Goal: Find specific page/section: Locate a particular part of the current website

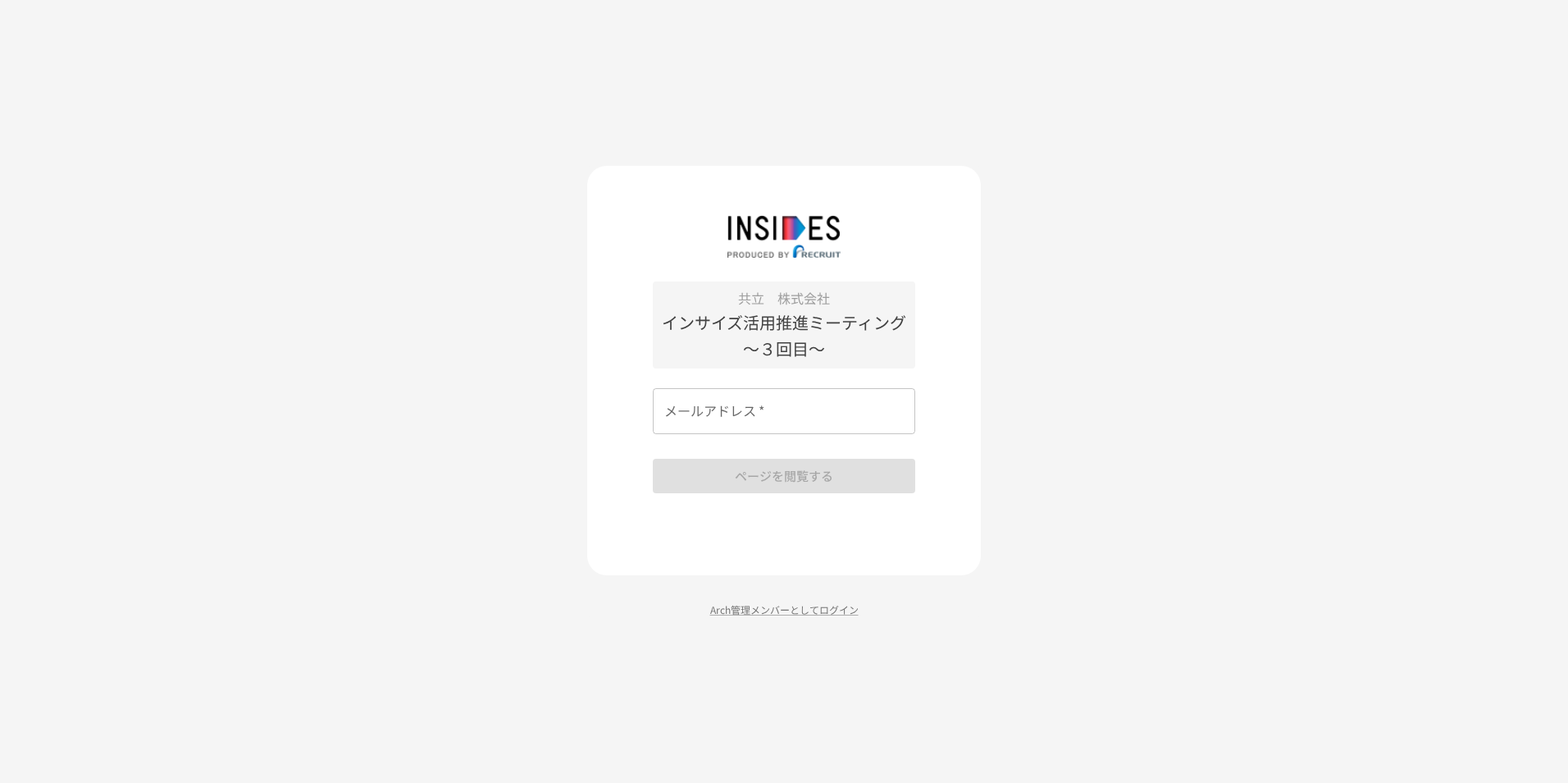
click at [688, 423] on input "メールアドレス   *" at bounding box center [784, 411] width 262 height 46
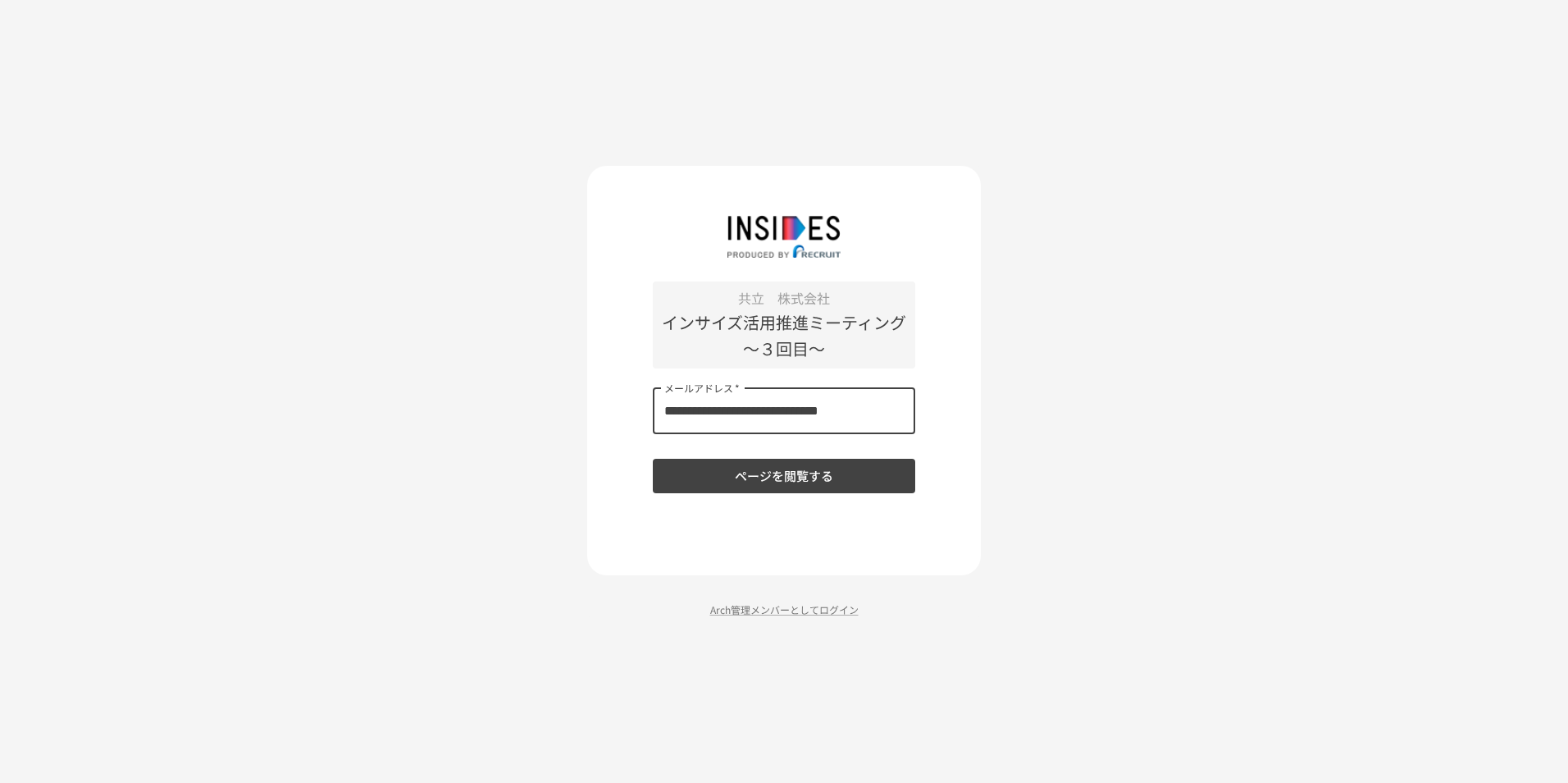
type input "**********"
click at [1100, 453] on div "**********" at bounding box center [784, 391] width 1568 height 783
click at [849, 476] on button "ページを閲覧する" at bounding box center [784, 476] width 262 height 34
